Goal: Information Seeking & Learning: Find specific fact

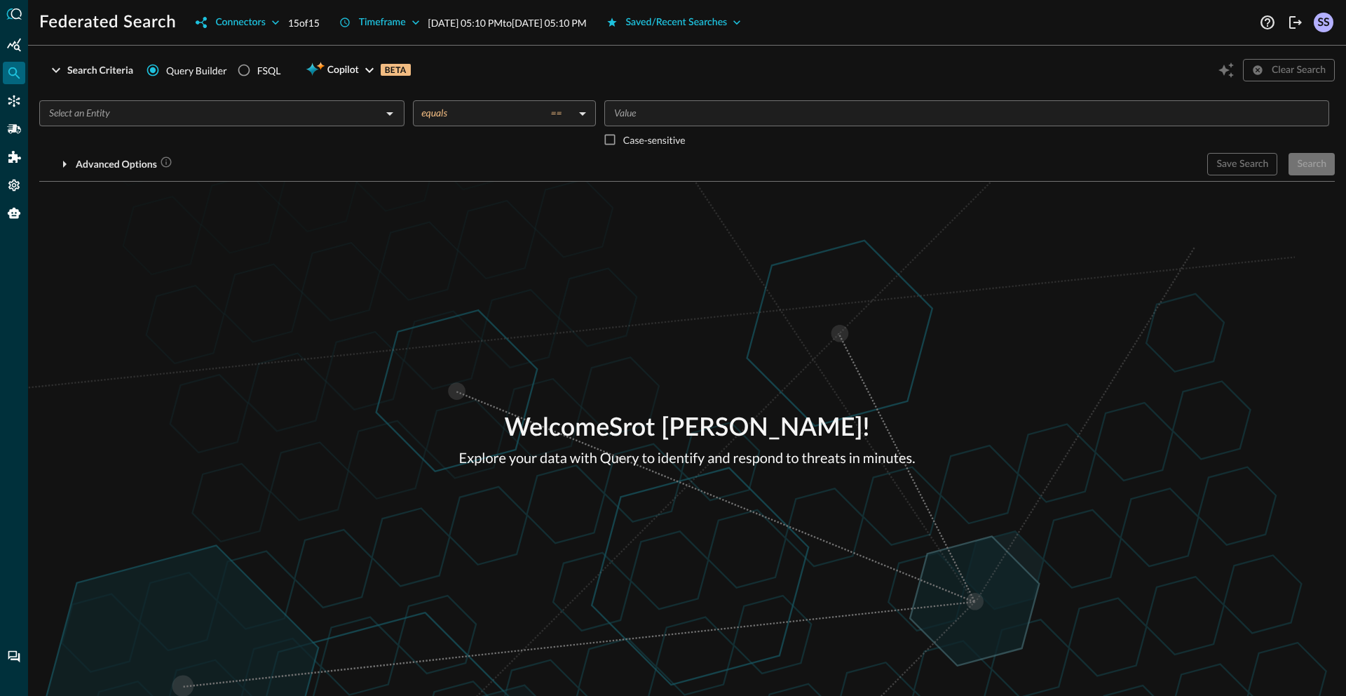
click at [313, 299] on div "Welcome Srot Sinha ! Explore your data with Query to identify and respond to th…" at bounding box center [687, 439] width 1318 height 514
click at [750, 22] on button "Saved/Recent Searches" at bounding box center [674, 22] width 152 height 22
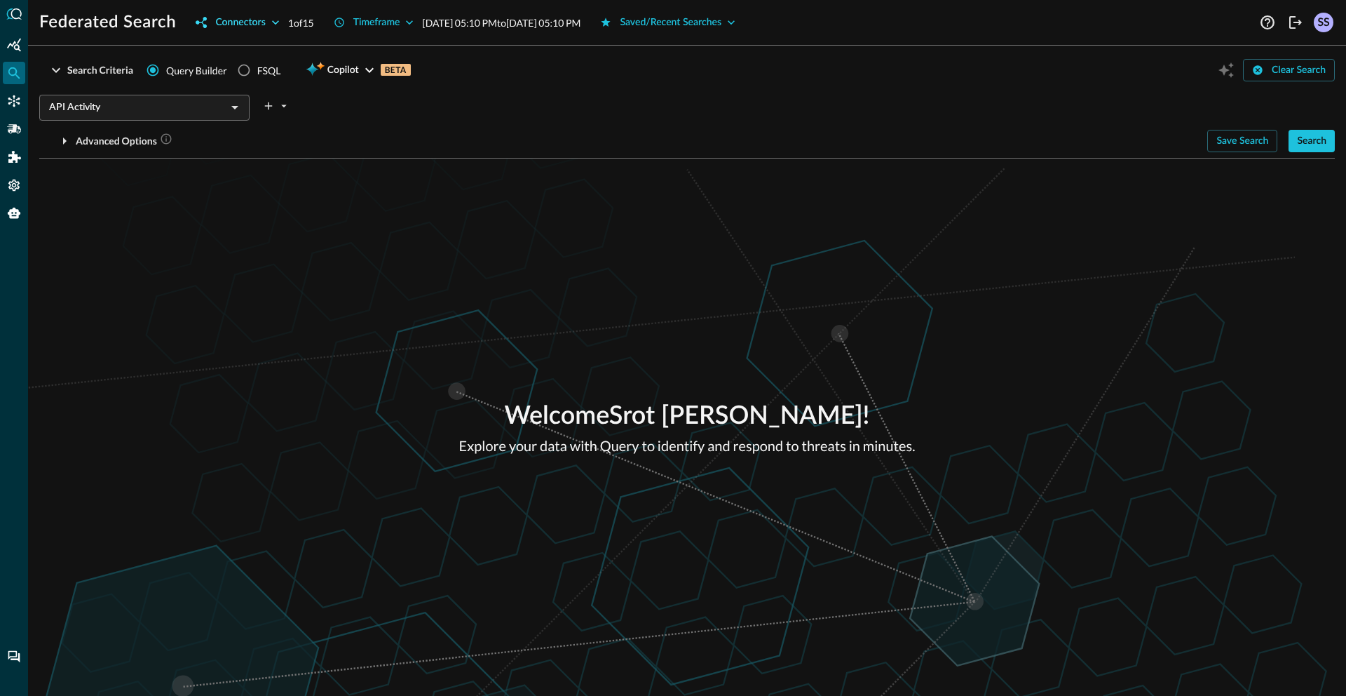
click at [242, 26] on button "Connectors" at bounding box center [237, 22] width 100 height 22
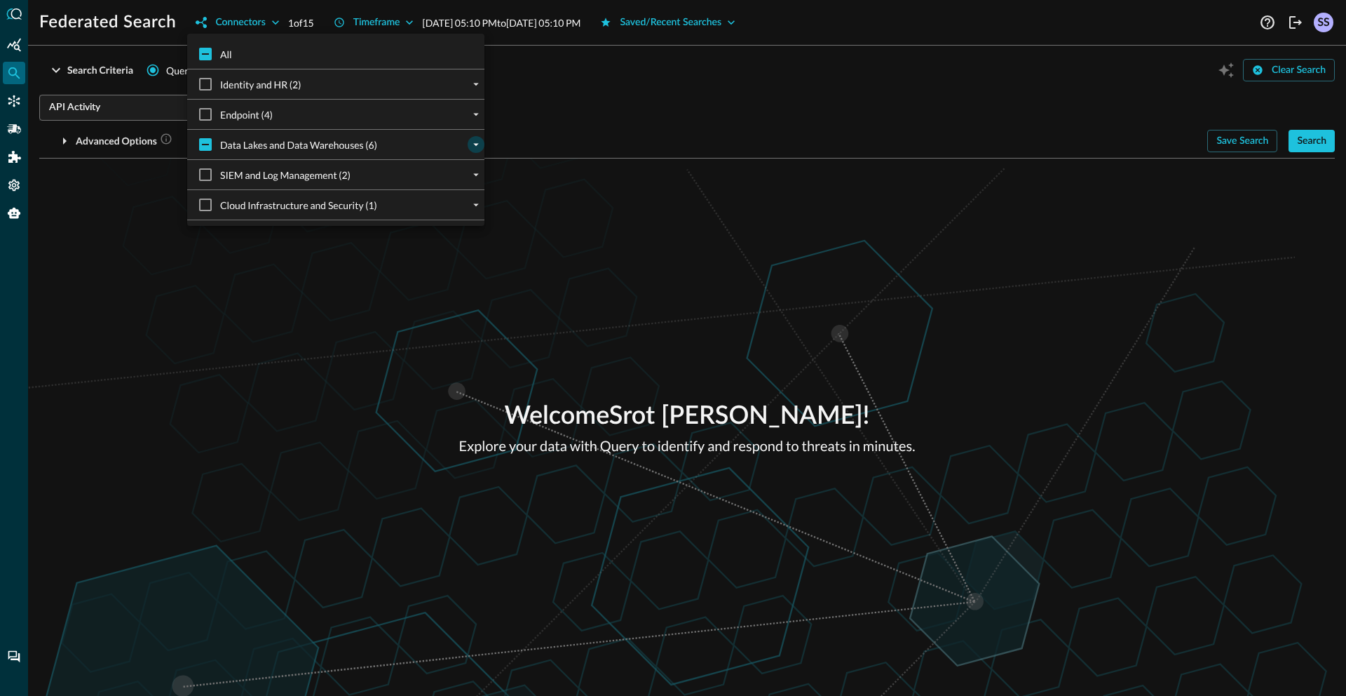
click at [470, 146] on icon "expand" at bounding box center [476, 144] width 13 height 13
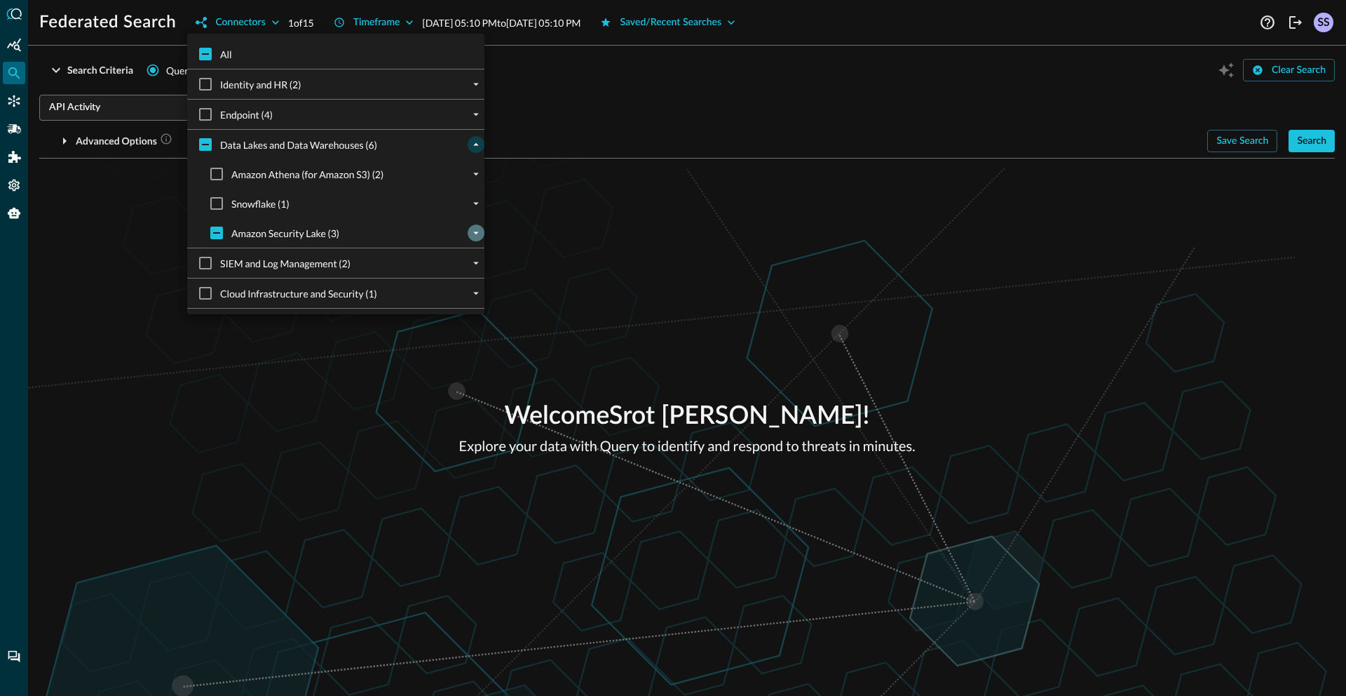
click at [470, 235] on icon "expand" at bounding box center [476, 233] width 13 height 13
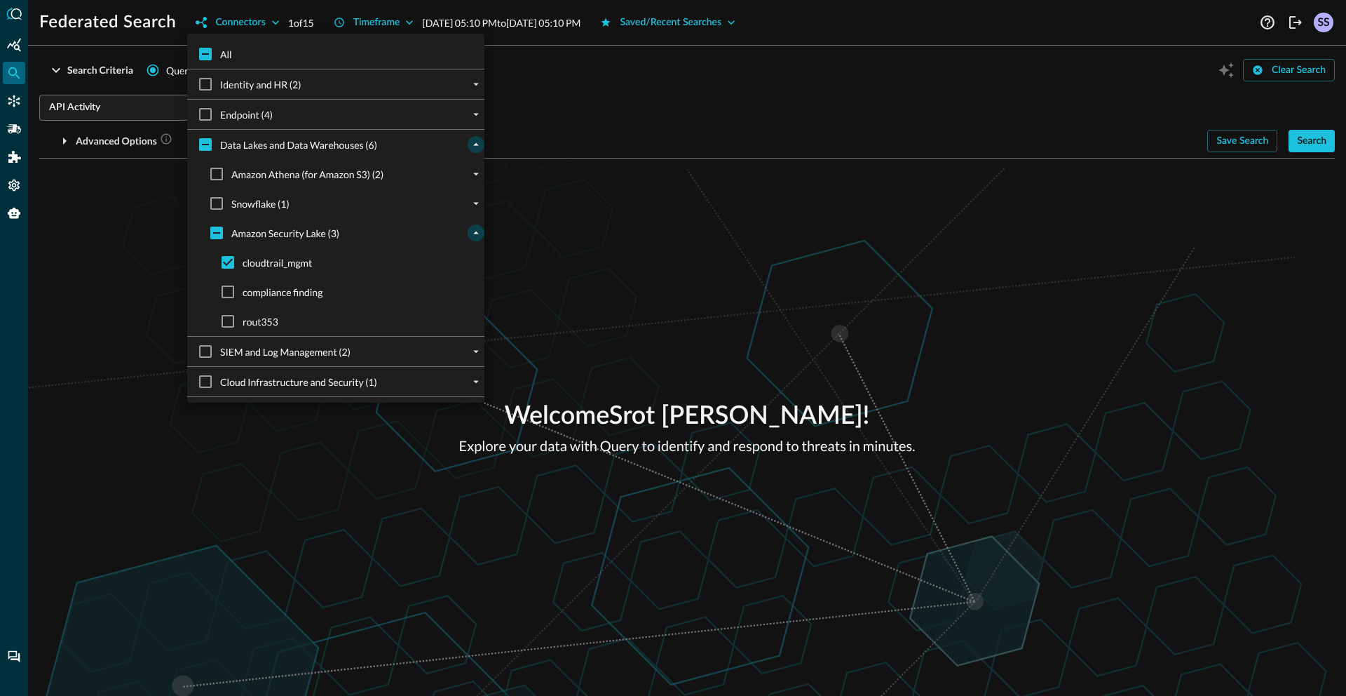
click at [702, 272] on div at bounding box center [673, 348] width 1346 height 696
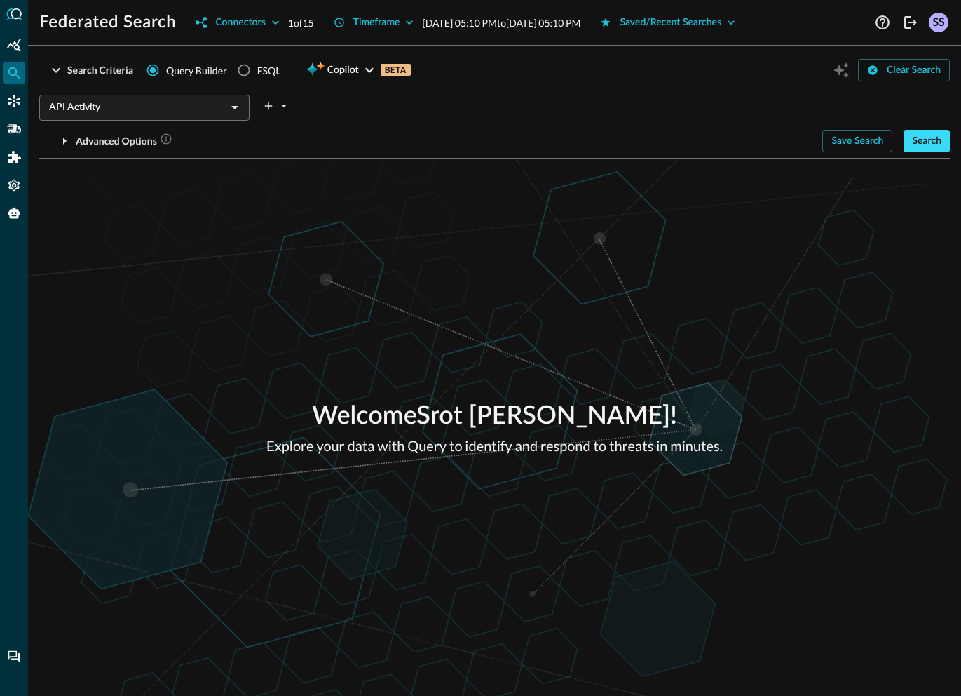
click at [938, 141] on button "Search" at bounding box center [927, 141] width 46 height 22
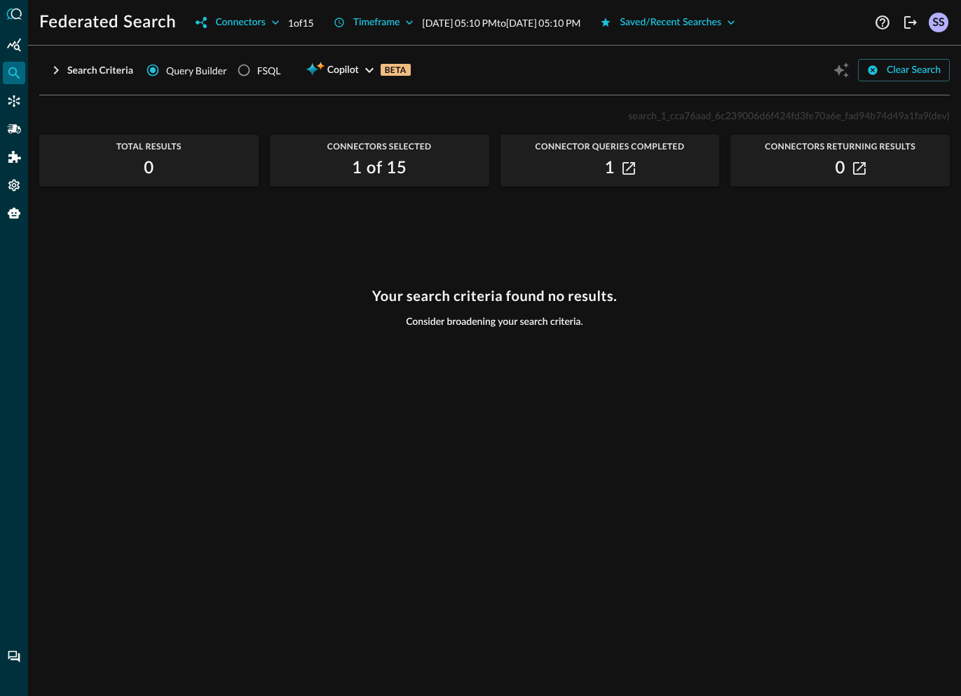
click at [837, 119] on span "search_1_cca76aad_6c239006d6f424fd3fe70a6e_fad94b74d49a1fa9" at bounding box center [778, 115] width 300 height 12
copy span "search_1_cca76aad_6c239006d6f424fd3fe70a6e_fad94b74d49a1fa9"
click at [687, 118] on span "search_1_cca76aad_6c239006d6f424fd3fe70a6e_fad94b74d49a1fa9" at bounding box center [778, 115] width 300 height 12
